Goal: Navigation & Orientation: Go to known website

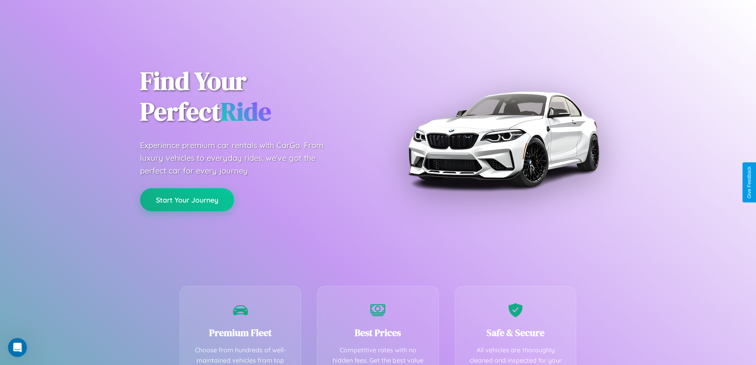
click at [187, 200] on button "Start Your Journey" at bounding box center [187, 199] width 94 height 23
click at [187, 199] on button "Start Your Journey" at bounding box center [187, 199] width 94 height 23
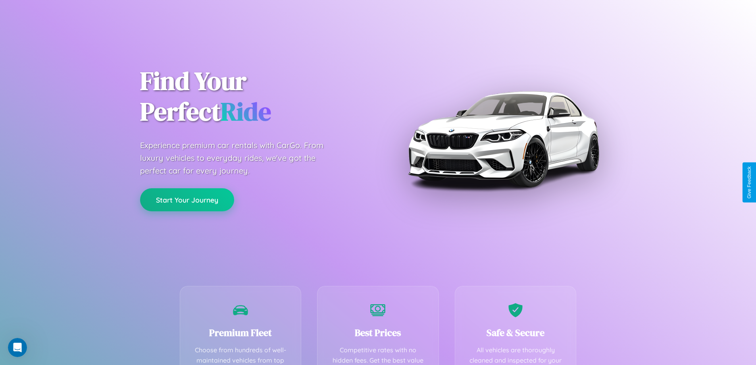
click at [187, 199] on button "Start Your Journey" at bounding box center [187, 199] width 94 height 23
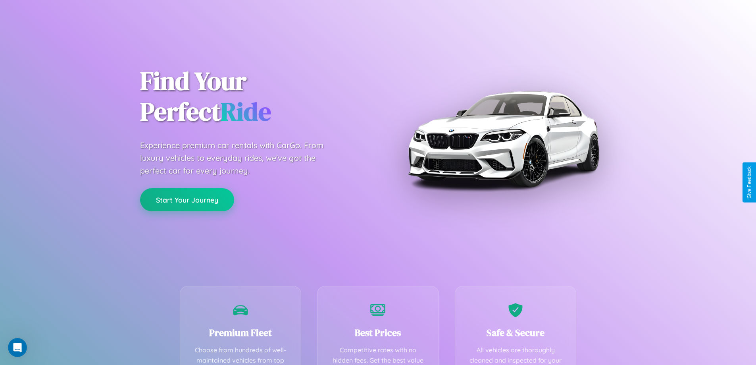
click at [187, 199] on button "Start Your Journey" at bounding box center [187, 199] width 94 height 23
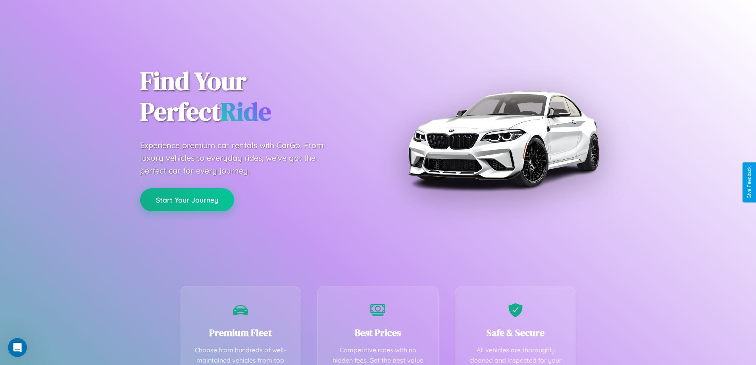
click at [187, 199] on button "Start Your Journey" at bounding box center [187, 199] width 94 height 23
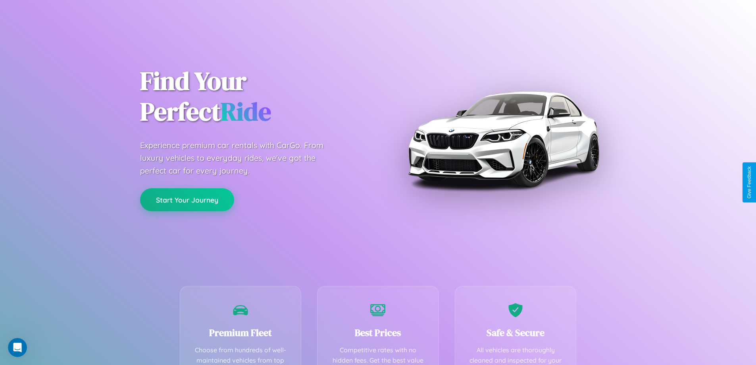
click at [187, 199] on button "Start Your Journey" at bounding box center [187, 199] width 94 height 23
